Goal: Transaction & Acquisition: Download file/media

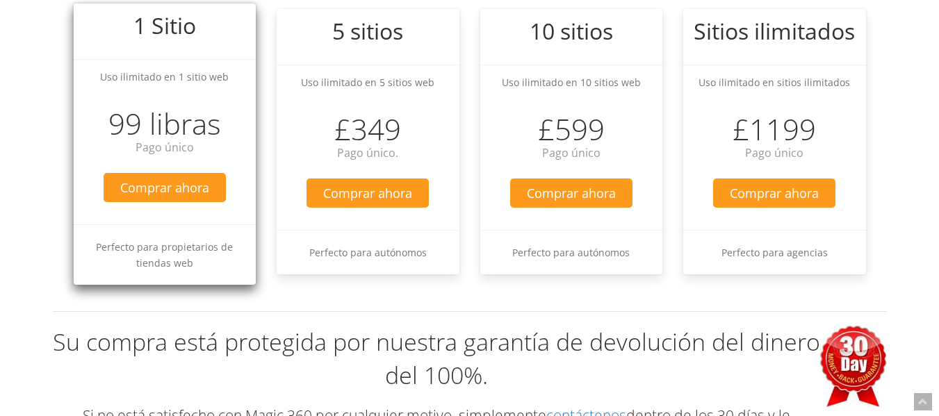
scroll to position [139, 0]
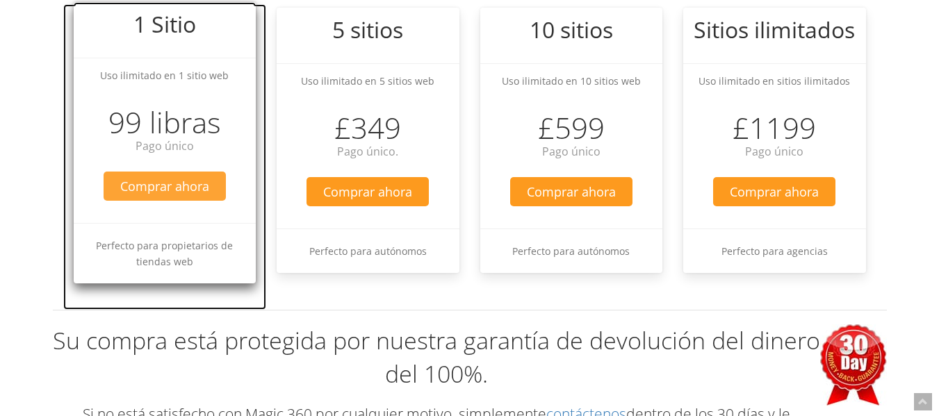
click at [201, 186] on font "Comprar ahora" at bounding box center [164, 186] width 89 height 17
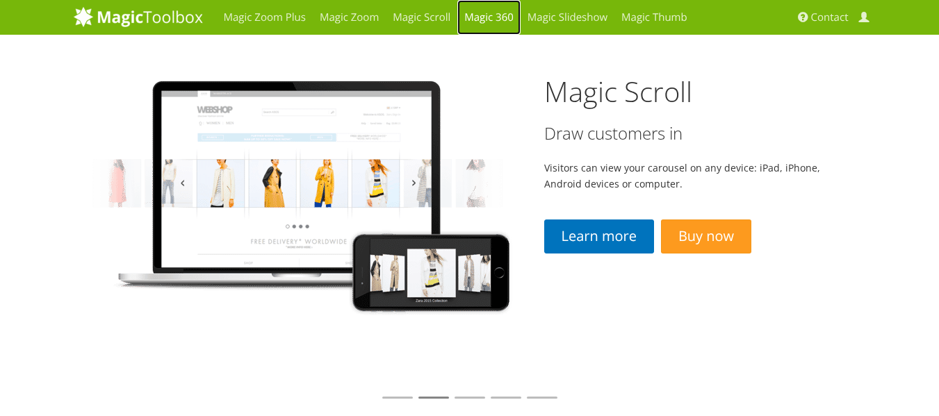
click at [501, 22] on link "Magic 360" at bounding box center [488, 17] width 63 height 35
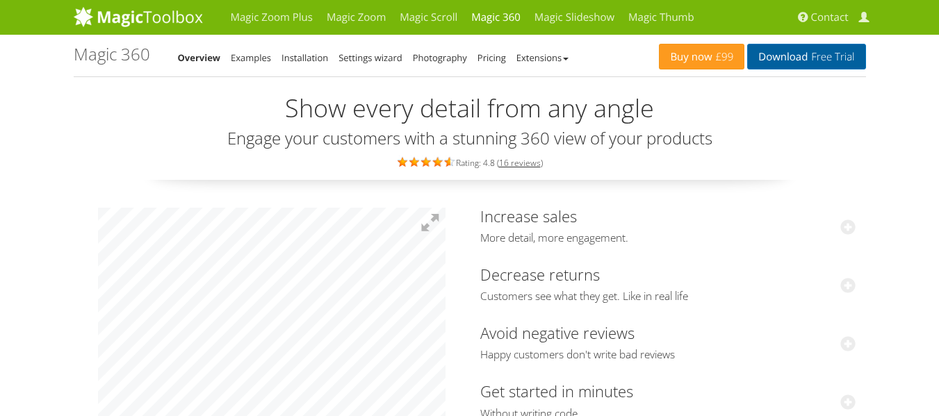
click at [768, 68] on link "Download Free Trial" at bounding box center [806, 57] width 118 height 26
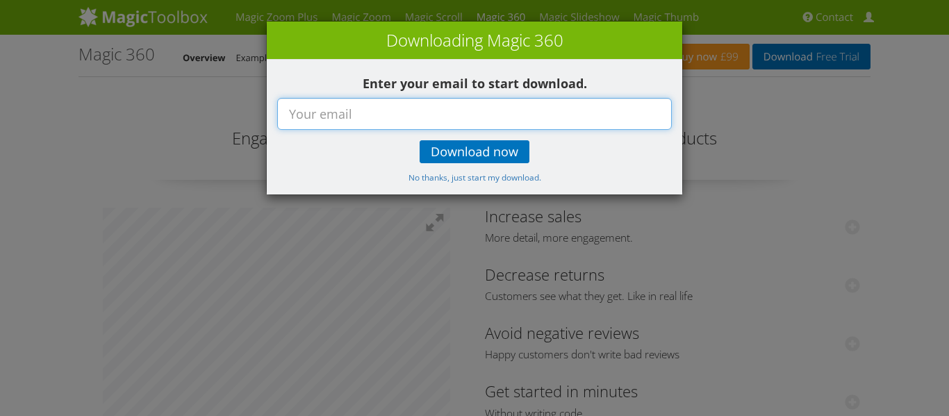
click at [335, 111] on input "text" at bounding box center [474, 114] width 395 height 32
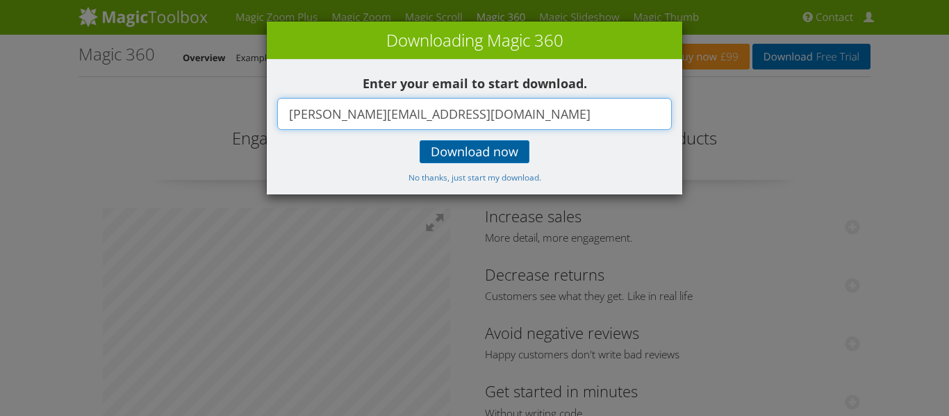
type input "argueta.agencia@gmail.com"
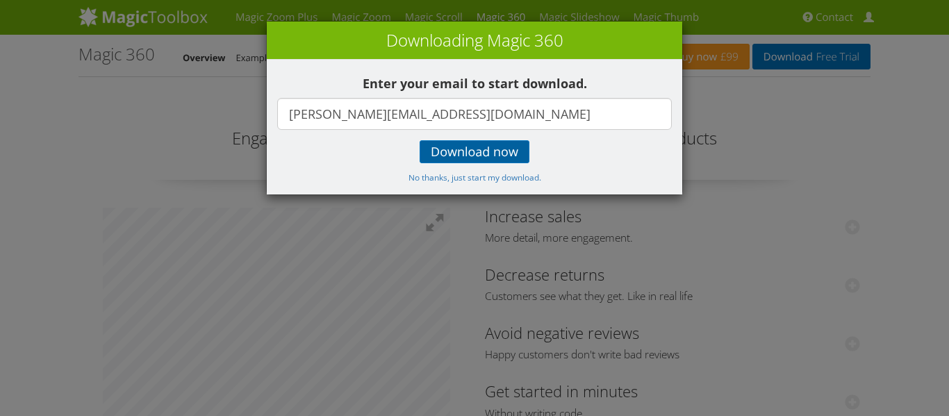
click at [450, 161] on link "Download now" at bounding box center [475, 151] width 110 height 23
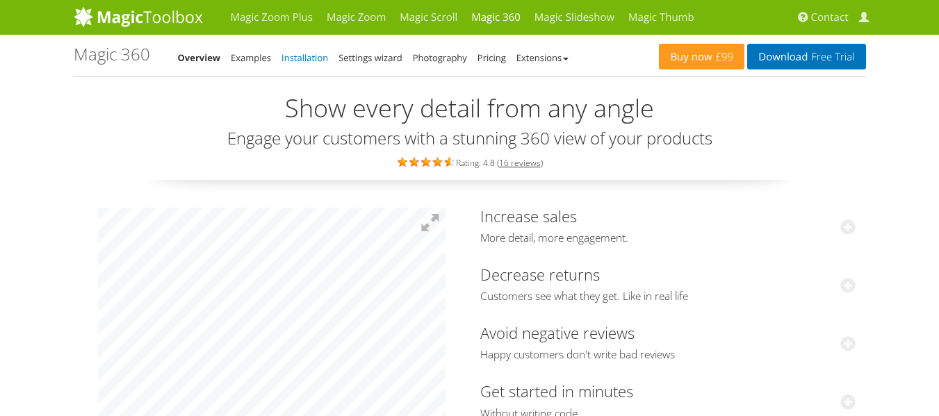
click at [312, 62] on link "Installation" at bounding box center [304, 57] width 47 height 13
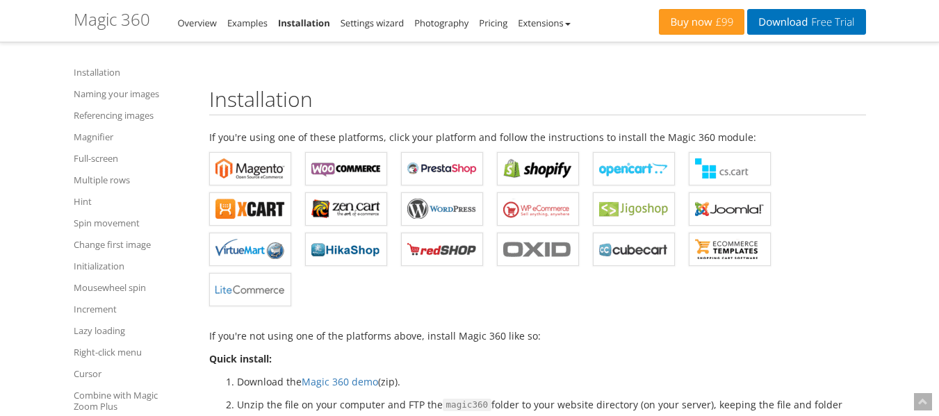
scroll to position [329, 0]
click at [452, 206] on b "Magic 360 for WordPress" at bounding box center [441, 208] width 69 height 21
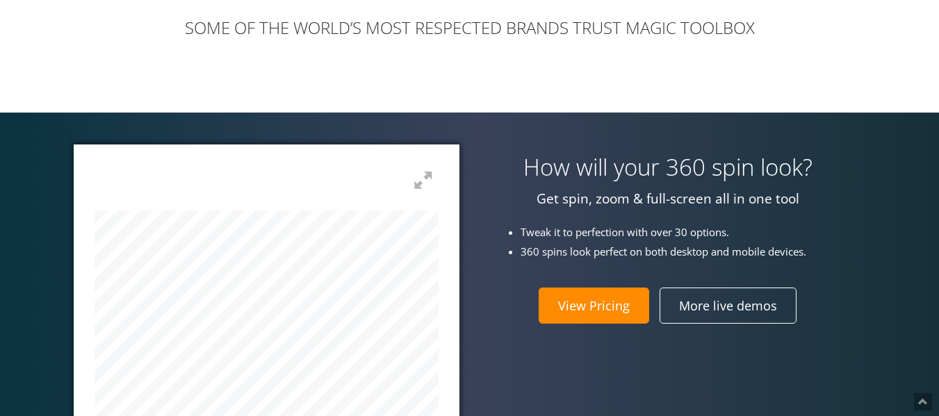
scroll to position [423, 0]
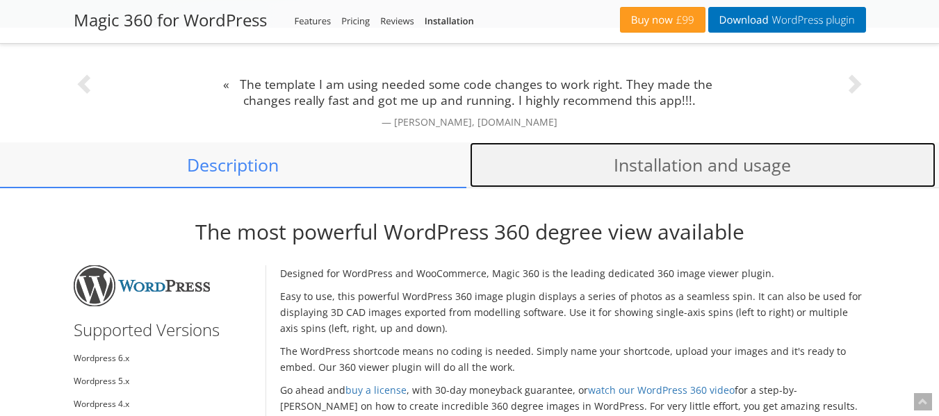
click at [708, 158] on link "Installation and usage" at bounding box center [703, 165] width 466 height 46
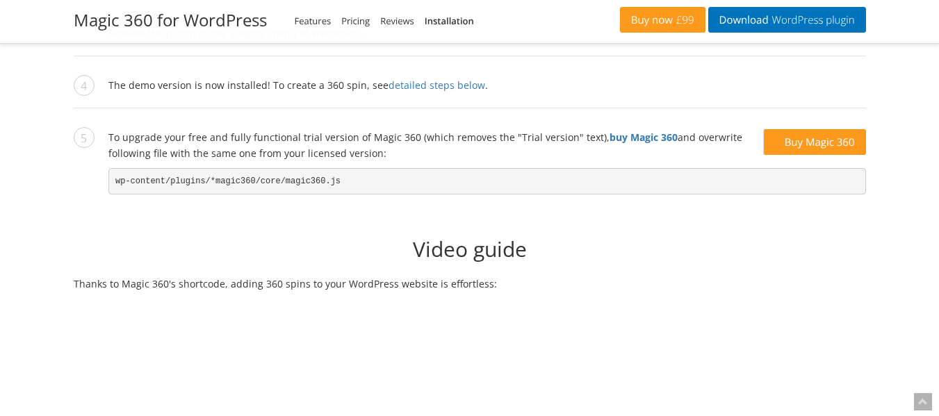
scroll to position [1451, 0]
